Goal: Task Accomplishment & Management: Manage account settings

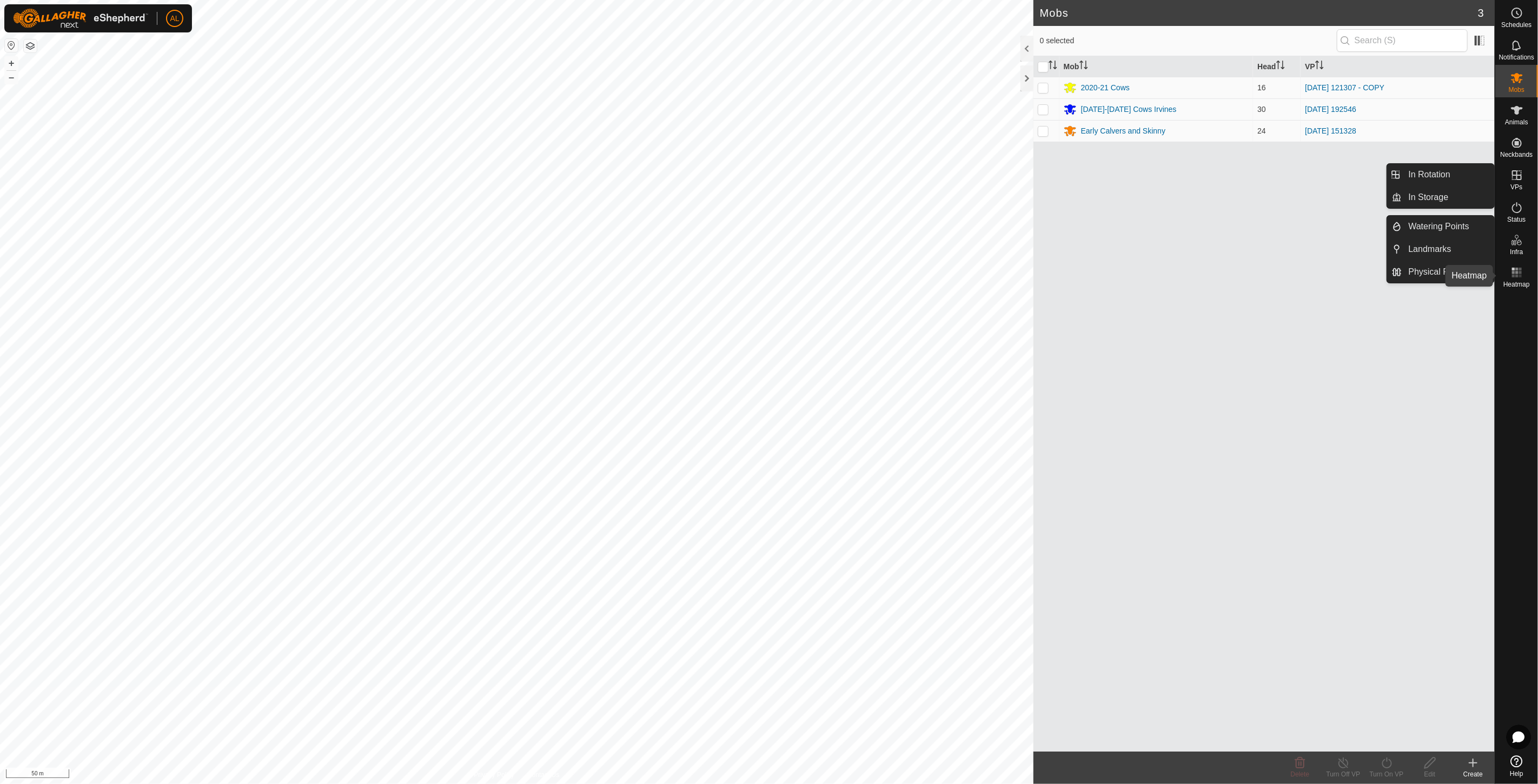
click at [1516, 273] on rect at bounding box center [1517, 272] width 3 height 3
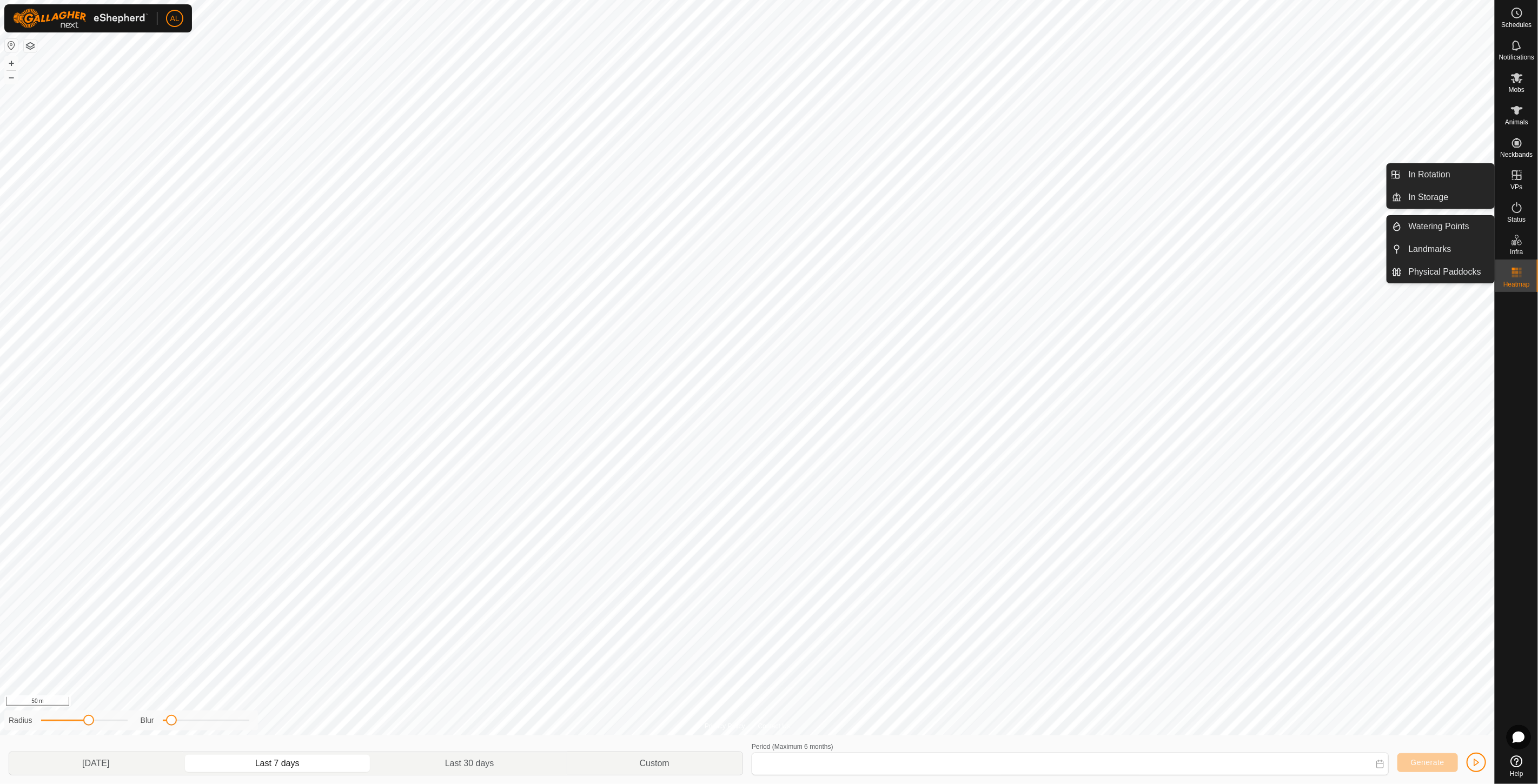
type input "[DATE] - [DATE]"
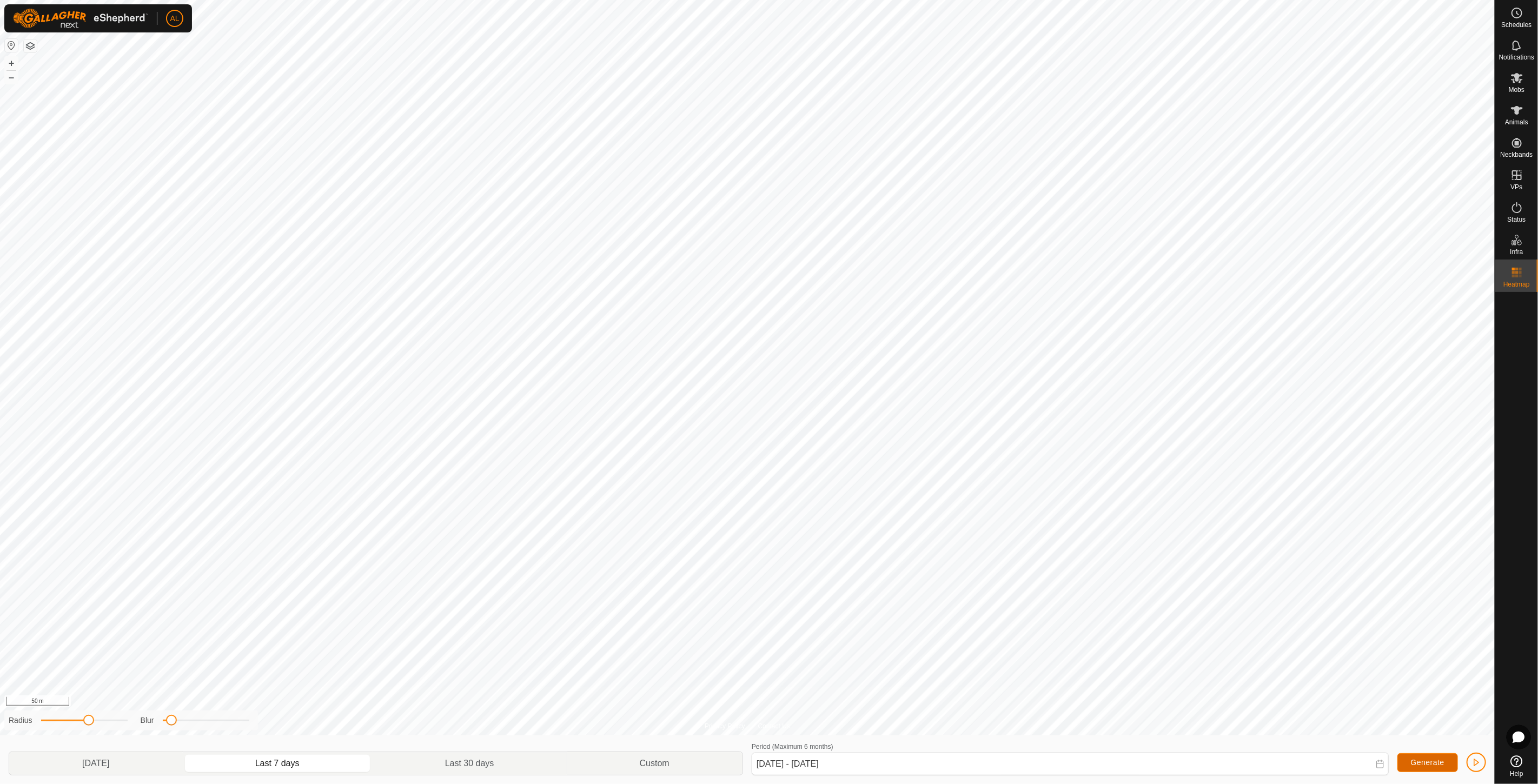
click at [1409, 761] on button "Generate" at bounding box center [1427, 763] width 61 height 19
click at [1512, 110] on icon at bounding box center [1517, 110] width 13 height 13
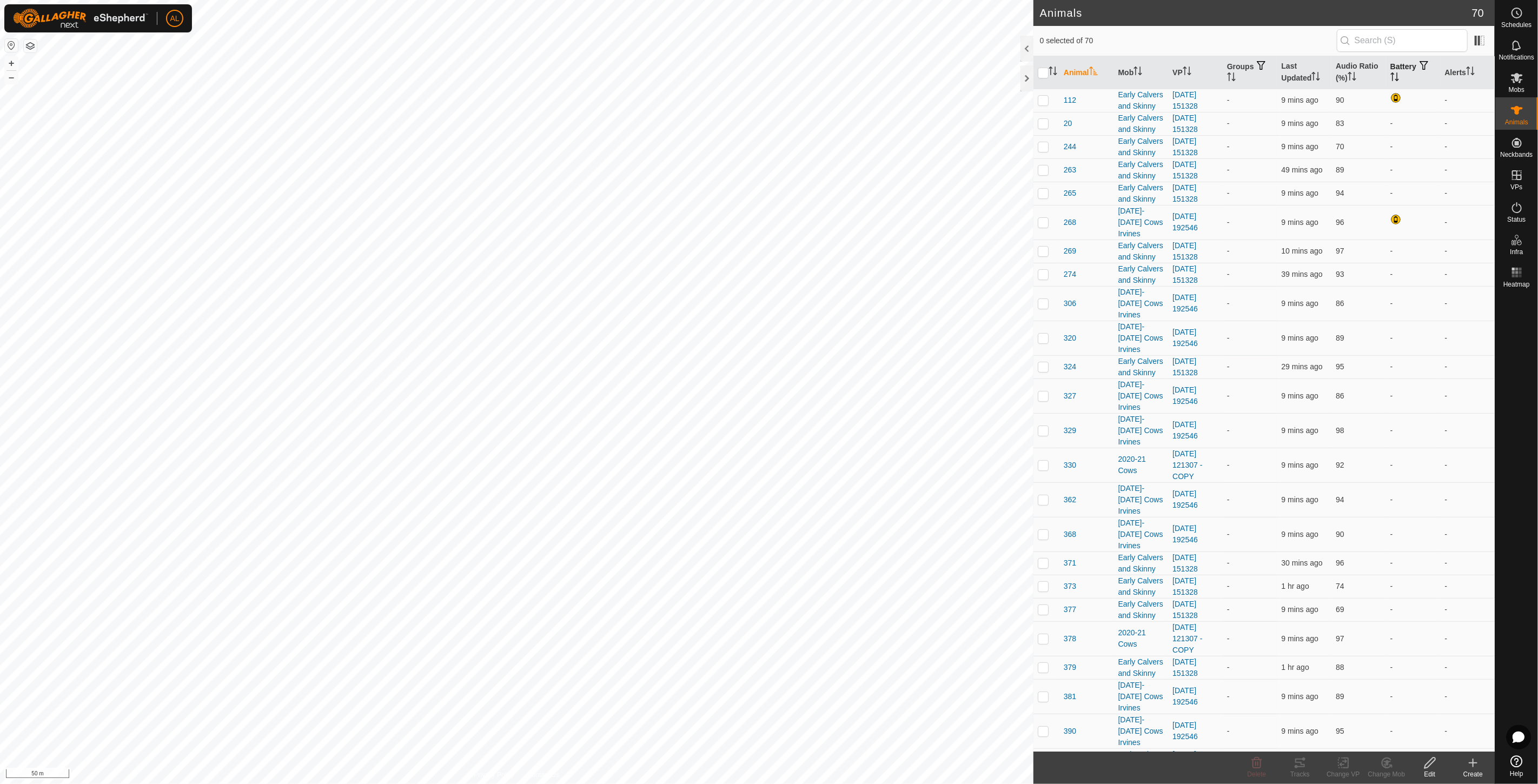
click at [1403, 68] on th "Battery" at bounding box center [1414, 72] width 55 height 33
click at [1399, 66] on th "Battery" at bounding box center [1414, 72] width 55 height 33
click at [1343, 75] on th "Audio Ratio (%)" at bounding box center [1359, 72] width 55 height 33
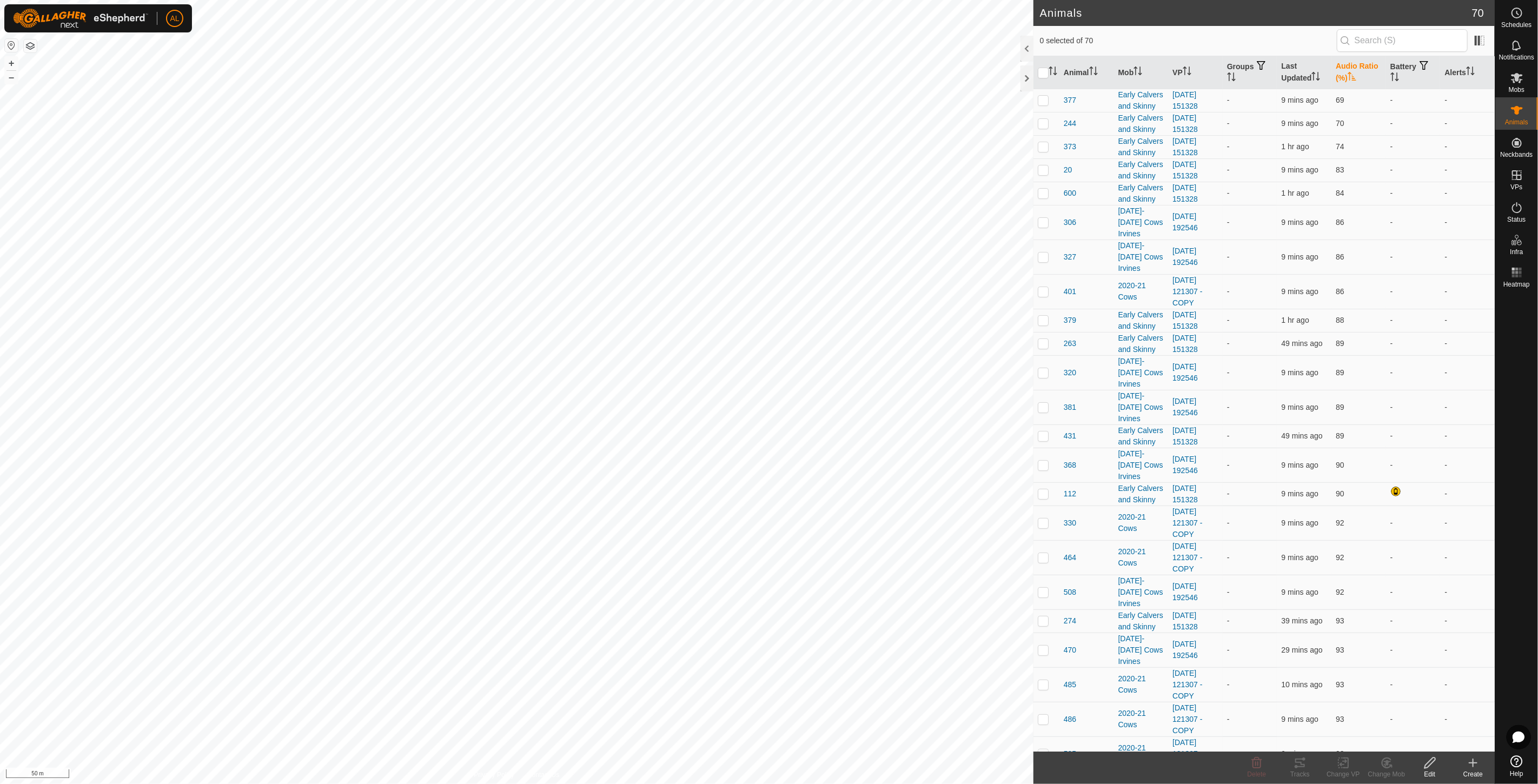
click at [1344, 75] on th "Audio Ratio (%)" at bounding box center [1359, 72] width 55 height 33
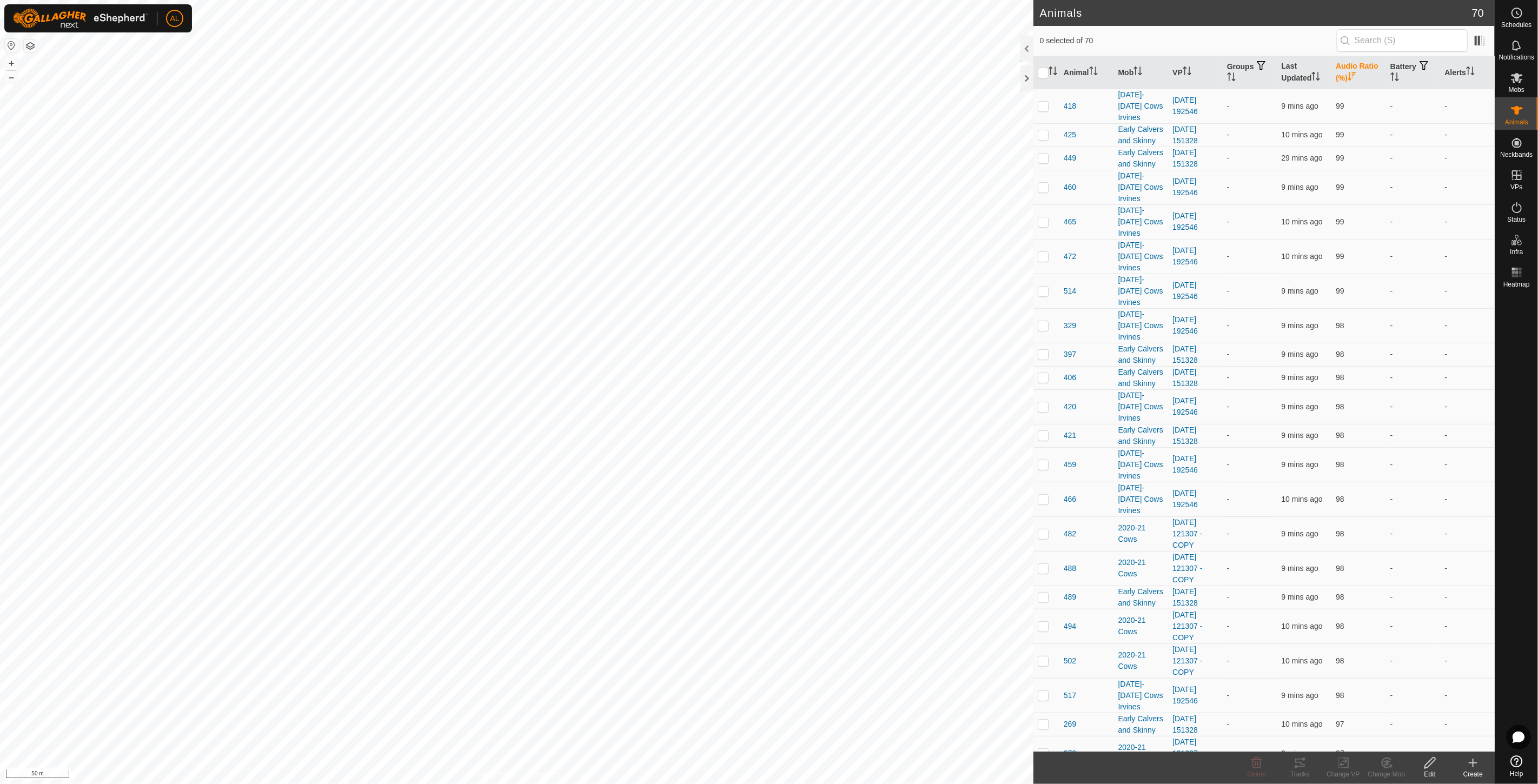
click at [1347, 75] on icon "Activate to sort" at bounding box center [1351, 76] width 9 height 9
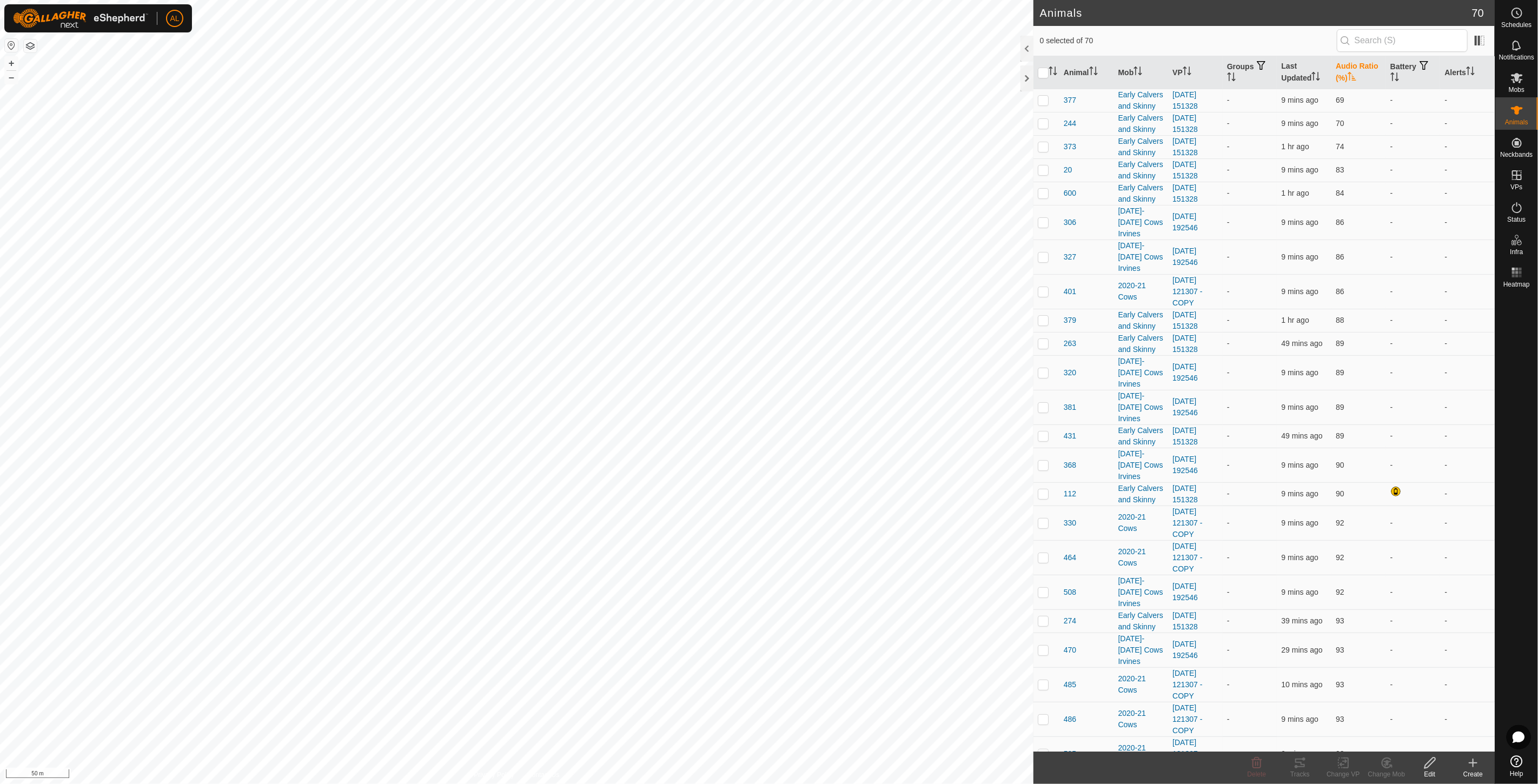
click at [1347, 75] on icon "Activate to sort" at bounding box center [1351, 76] width 9 height 9
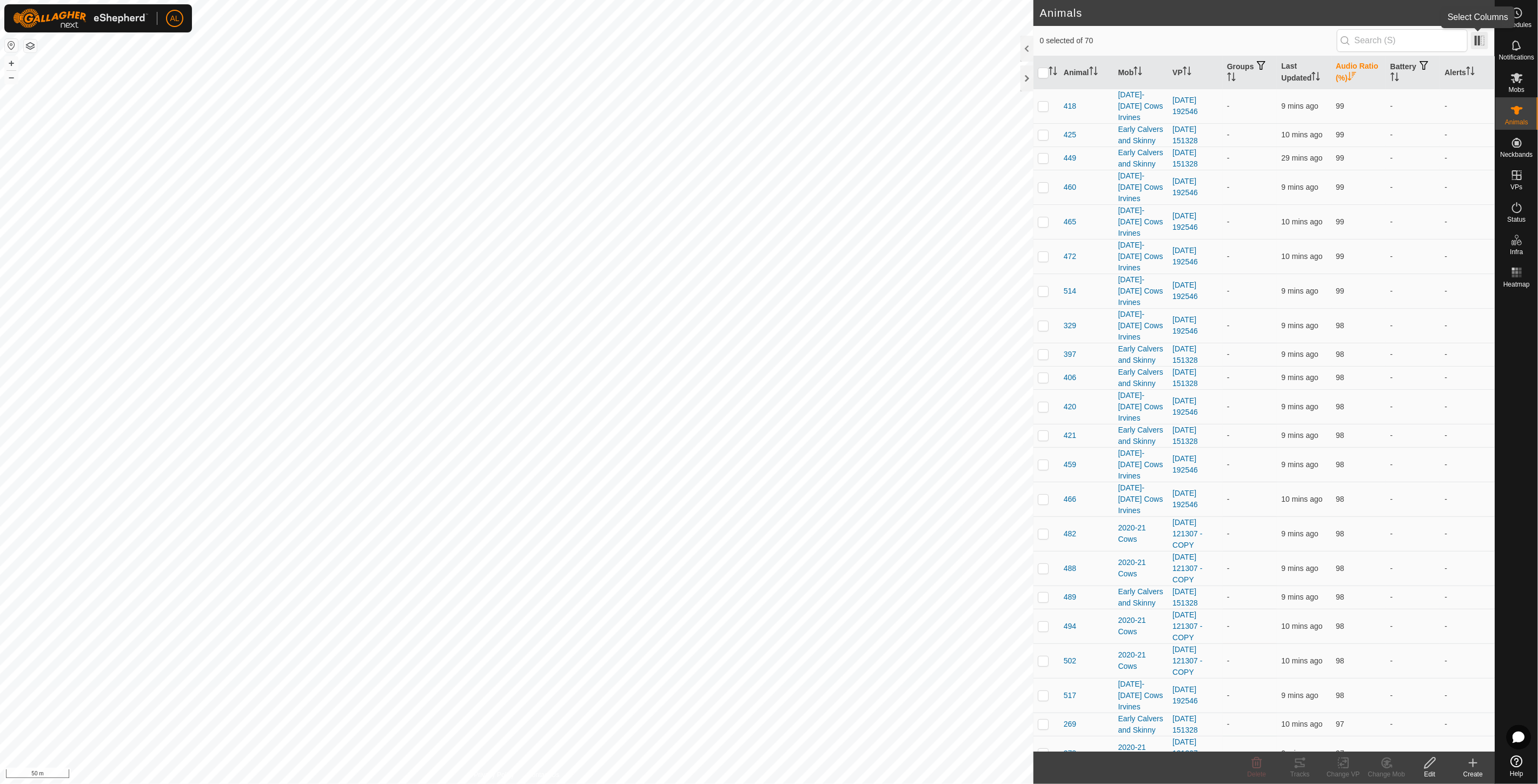
click at [1479, 42] on span at bounding box center [1479, 40] width 17 height 17
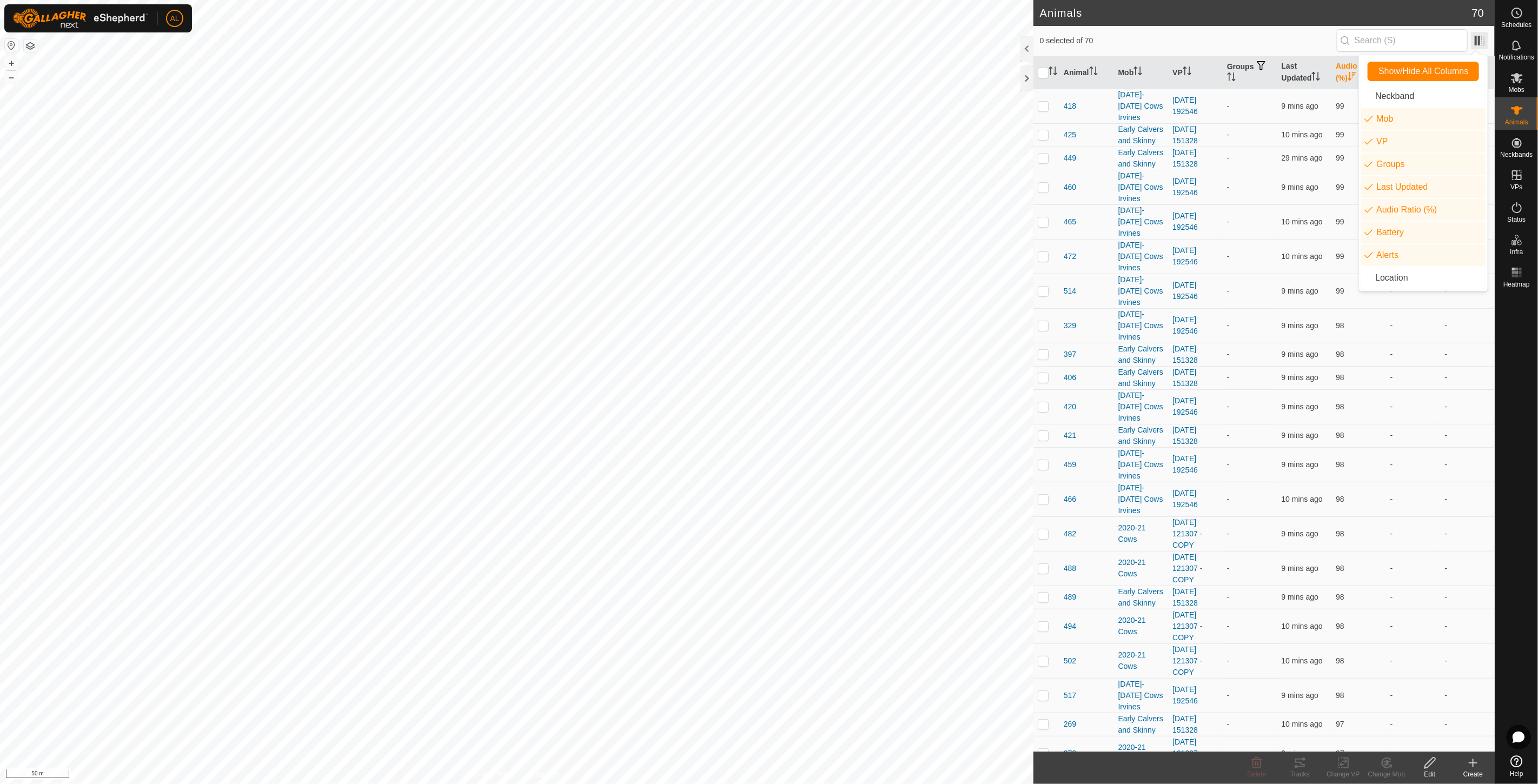
click at [1479, 42] on span at bounding box center [1479, 40] width 17 height 17
